Goal: Information Seeking & Learning: Find specific fact

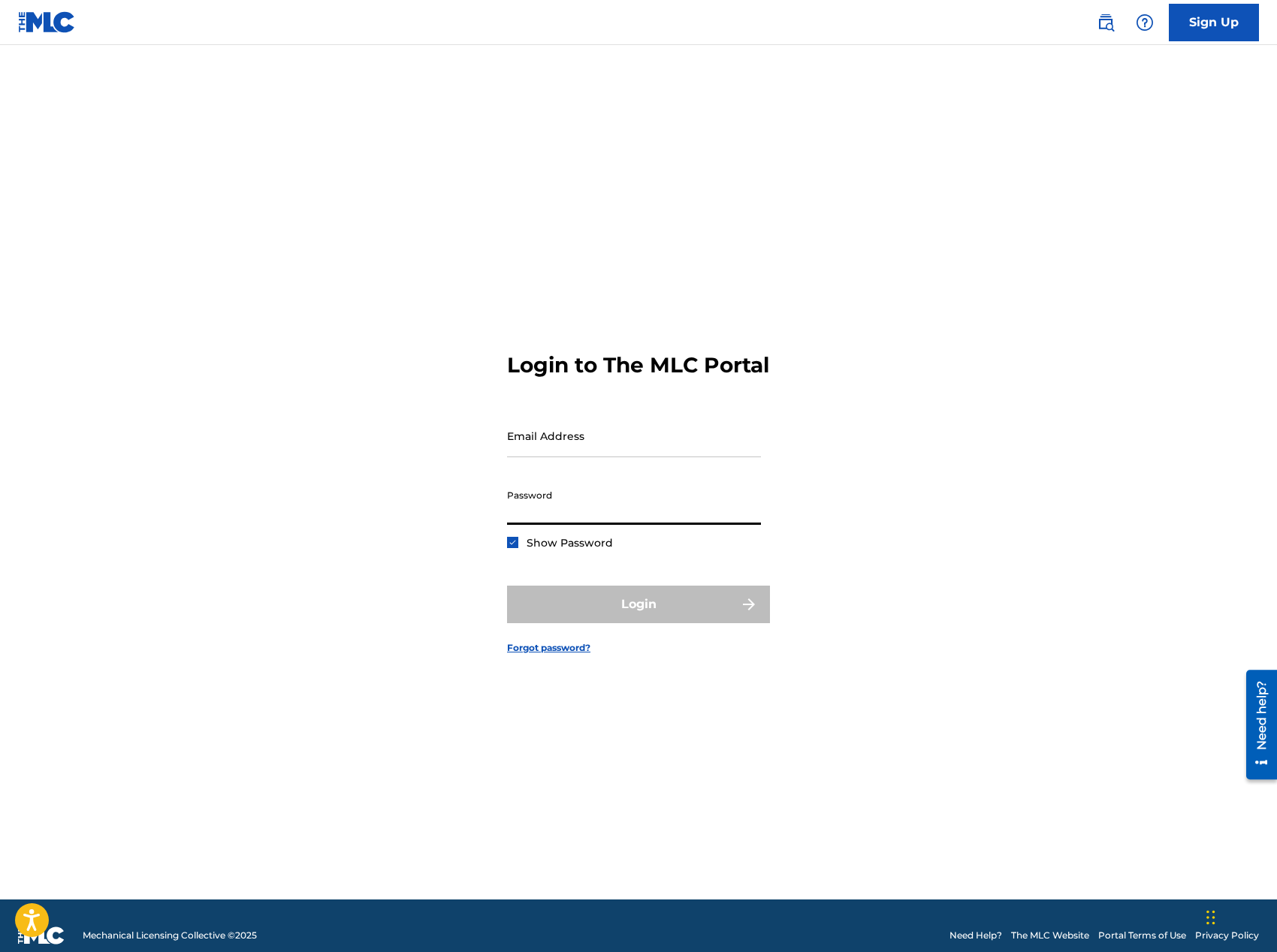
click at [577, 507] on input "Password" at bounding box center [634, 504] width 254 height 43
click at [568, 451] on input "Email Address" at bounding box center [634, 435] width 254 height 43
click at [30, 18] on img at bounding box center [47, 22] width 58 height 22
click at [22, 39] on link at bounding box center [47, 22] width 58 height 44
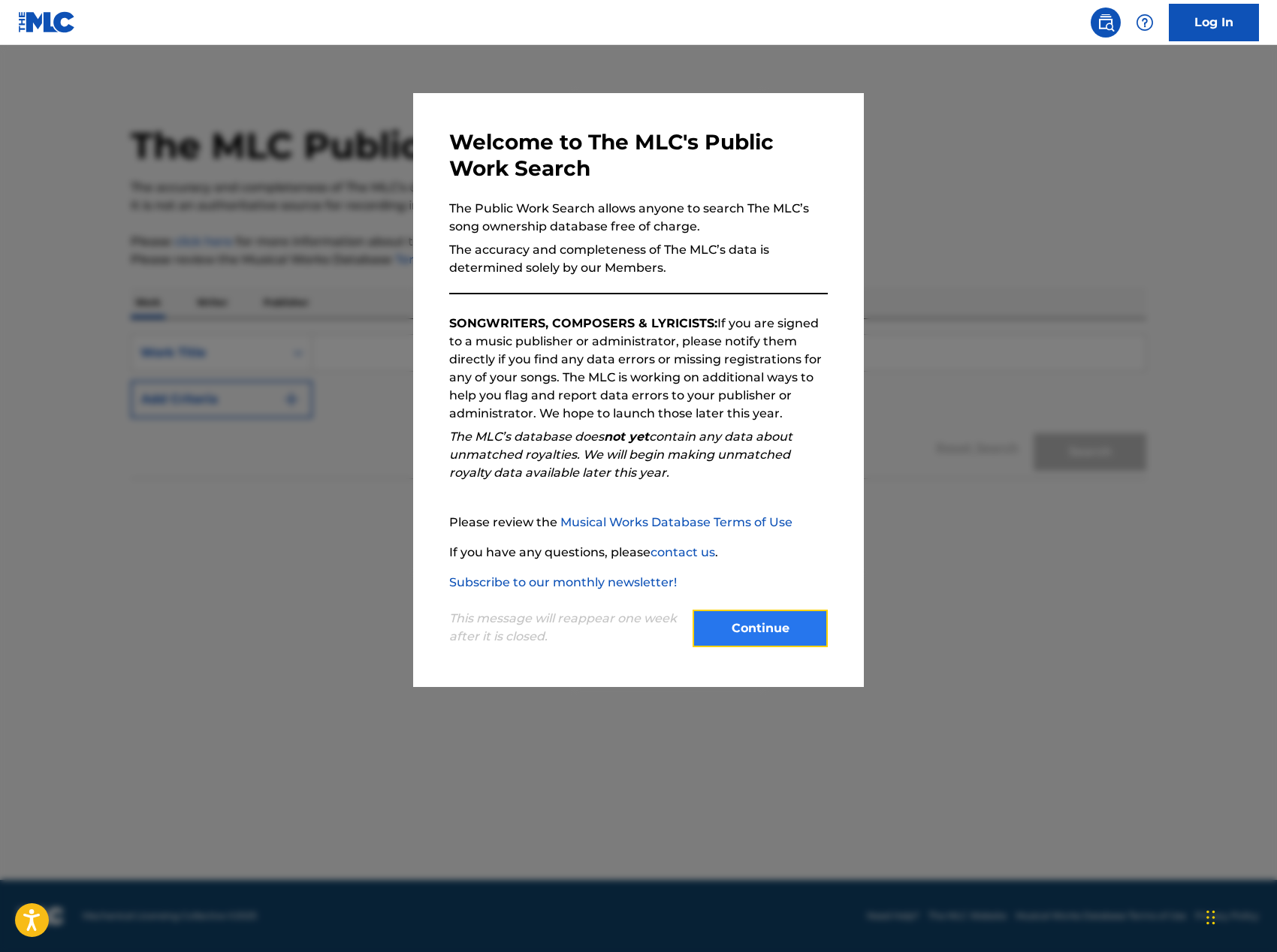
click at [777, 644] on button "Continue" at bounding box center [760, 628] width 135 height 38
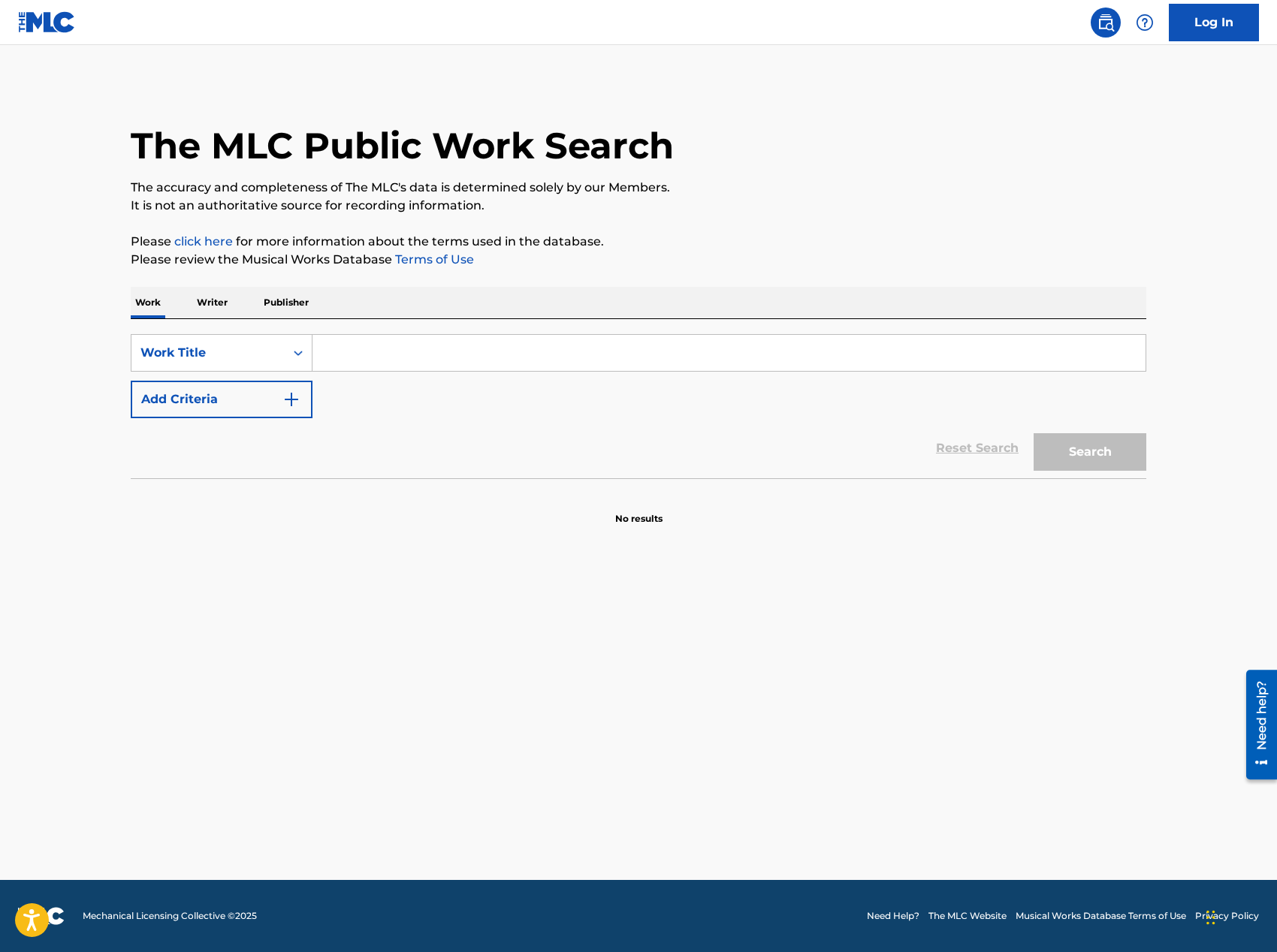
click at [474, 355] on input "Search Form" at bounding box center [728, 353] width 833 height 36
type input "shells"
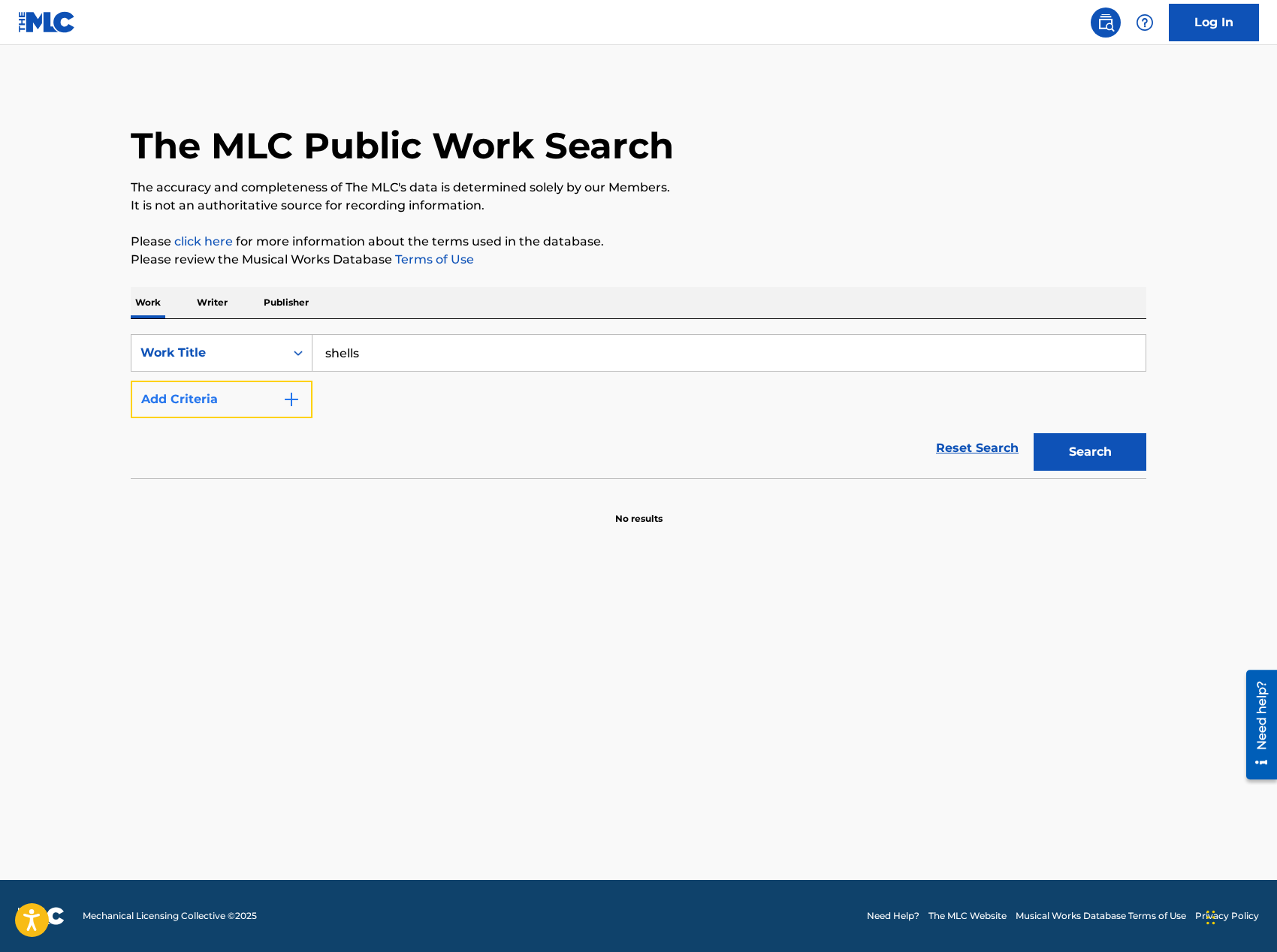
click at [249, 386] on button "Add Criteria" at bounding box center [221, 400] width 181 height 38
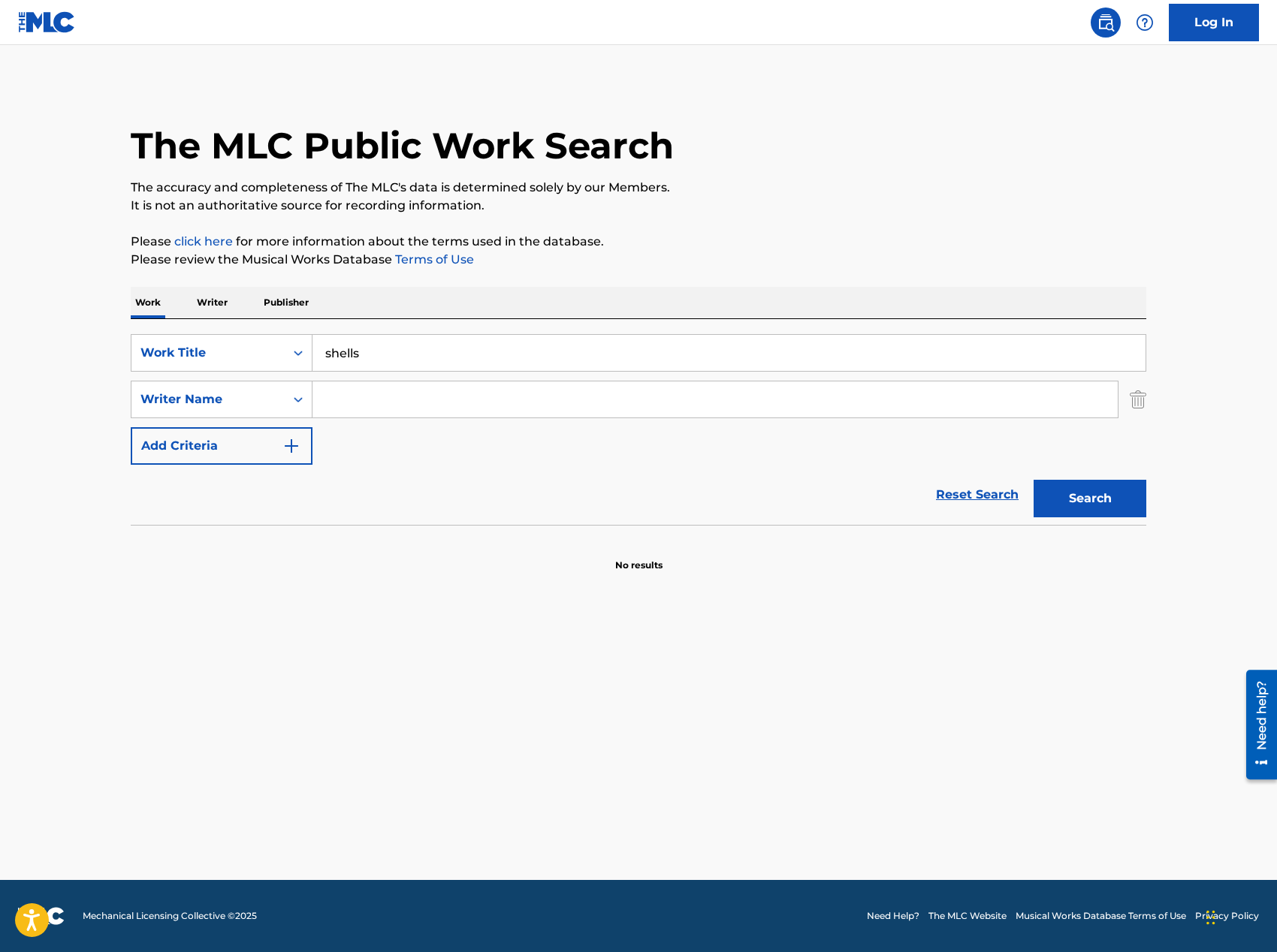
click at [220, 423] on div "SearchWithCriteria29f2aa3e-bfa2-4fb7-a2a9-16150faacf17 Work Title shells Search…" at bounding box center [638, 400] width 1016 height 131
click at [226, 405] on div "Writer Name" at bounding box center [208, 400] width 135 height 18
click at [206, 583] on div "Writer Name" at bounding box center [222, 587] width 180 height 38
click at [394, 410] on input "Search Form" at bounding box center [714, 399] width 806 height 36
type input "[PERSON_NAME][US_STATE]"
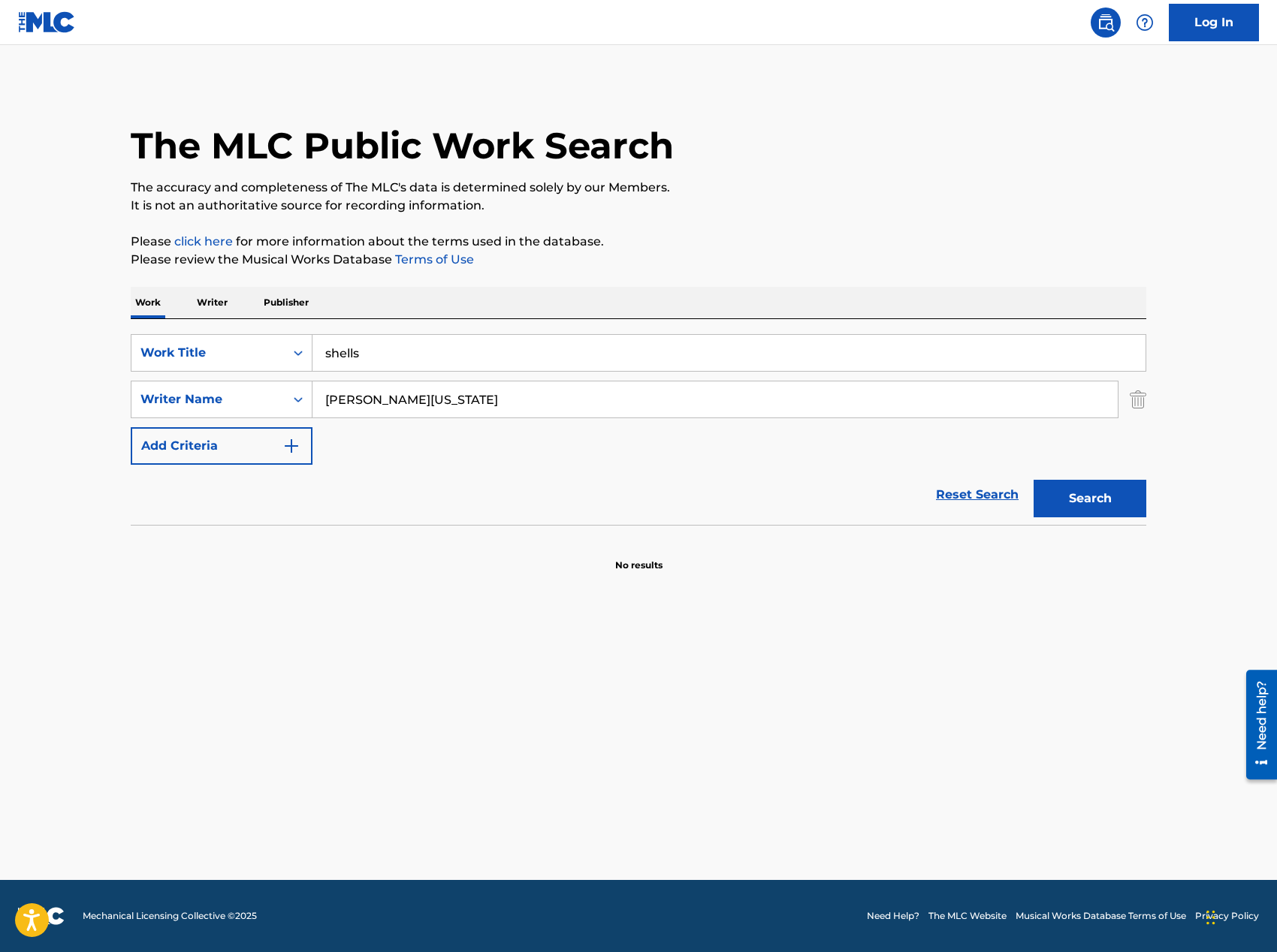
click at [1034, 480] on button "Search" at bounding box center [1090, 498] width 112 height 38
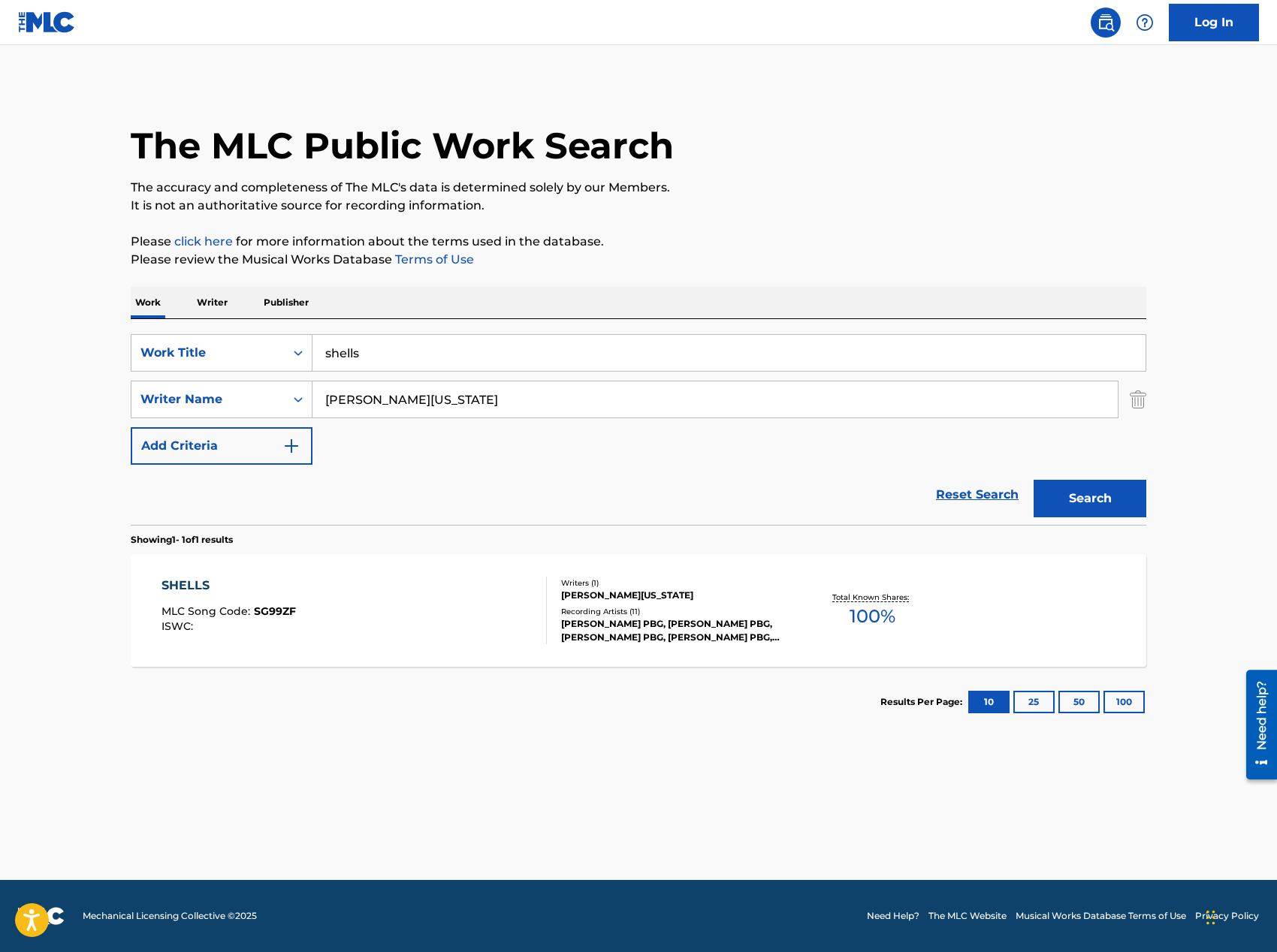
click at [471, 607] on div "SHELLS MLC Song Code : SG99ZF ISWC :" at bounding box center [354, 610] width 386 height 67
click at [771, 629] on div "[PERSON_NAME] PBG, [PERSON_NAME] PBG, [PERSON_NAME] PBG, [PERSON_NAME] PBG, [PE…" at bounding box center [674, 631] width 226 height 27
